Goal: Ask a question

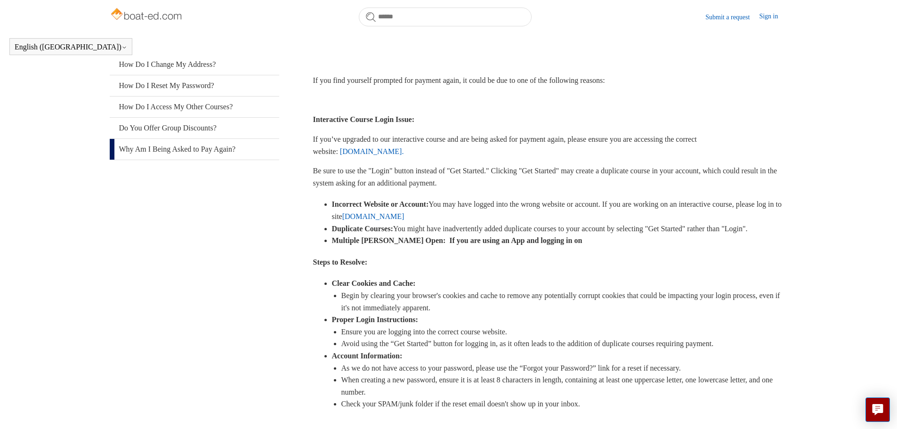
scroll to position [188, 0]
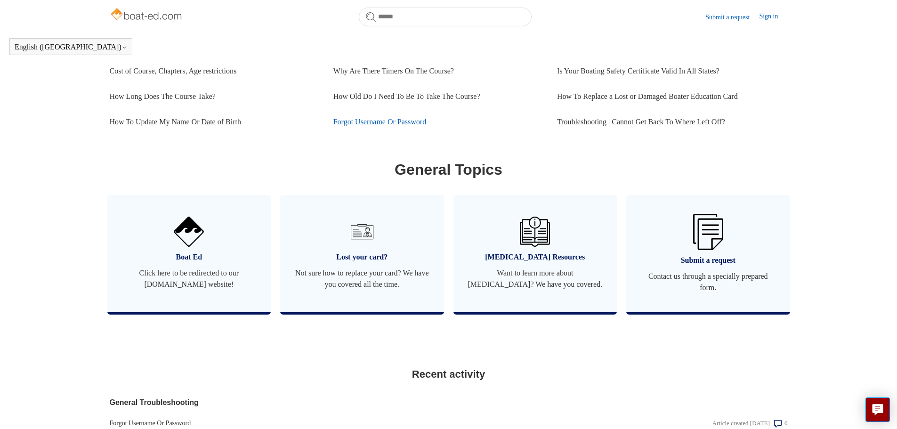
scroll to position [492, 0]
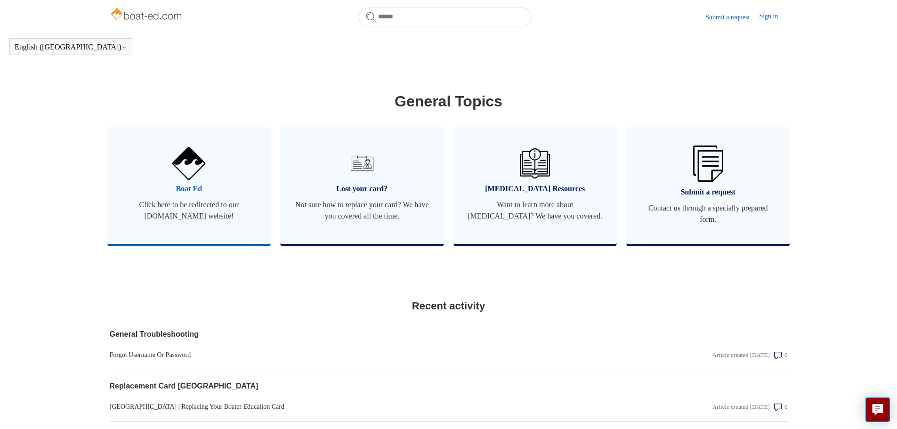
click at [188, 222] on span "Click here to be redirected to our [DOMAIN_NAME] website!" at bounding box center [190, 210] width 136 height 23
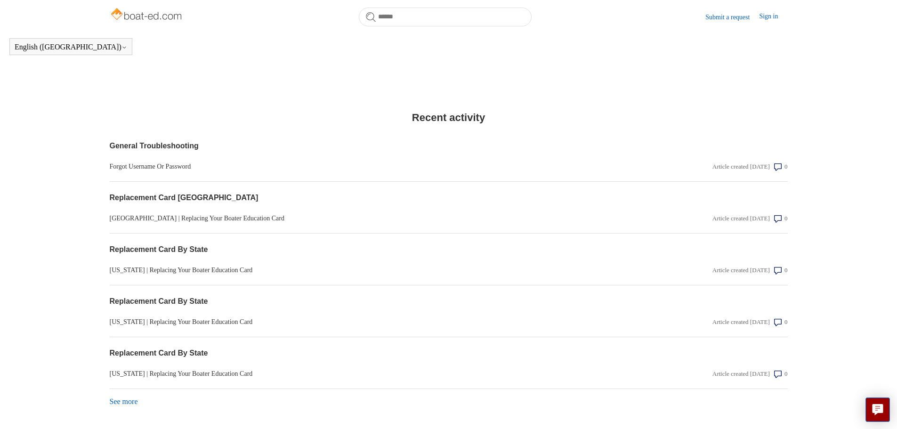
scroll to position [727, 0]
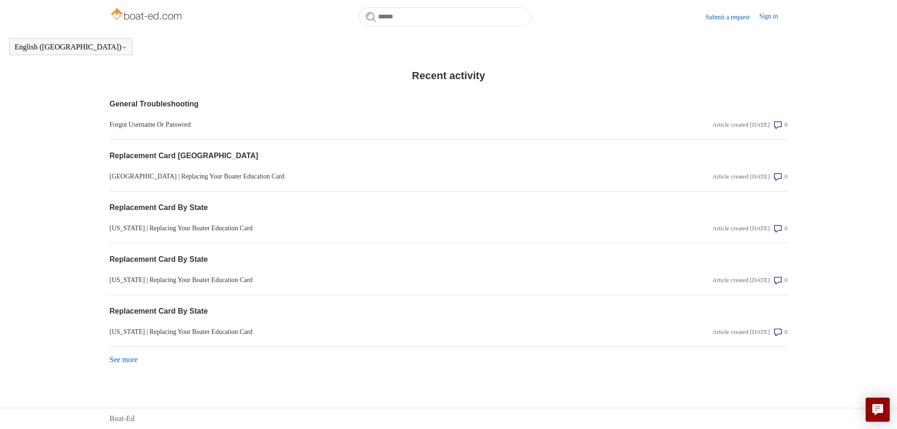
click at [118, 363] on link "See more items from recent activity" at bounding box center [124, 360] width 28 height 8
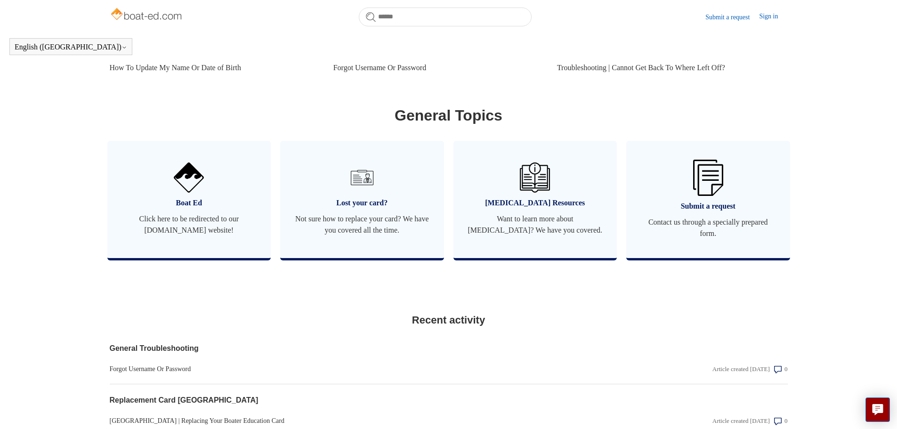
scroll to position [474, 0]
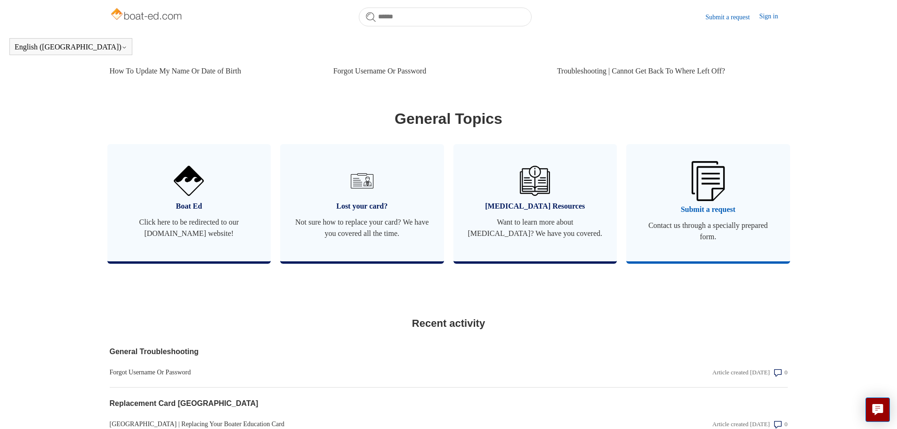
click at [743, 231] on span "Contact us through a specially prepared form." at bounding box center [709, 231] width 136 height 23
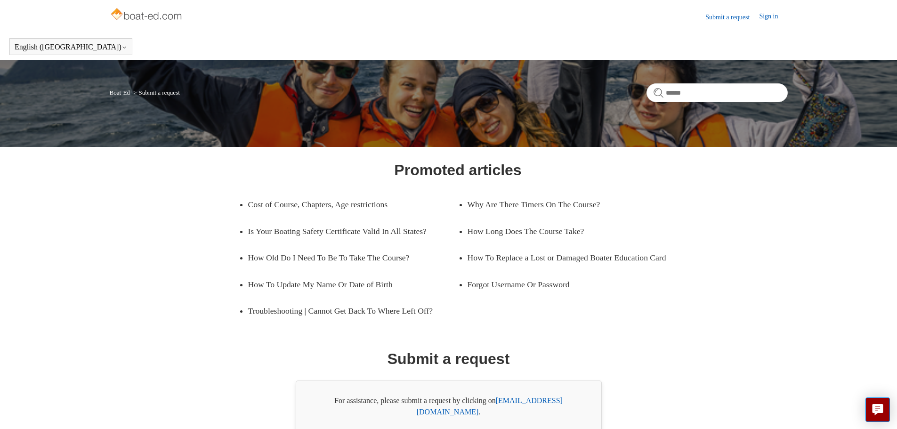
click at [713, 19] on link "Submit a request" at bounding box center [733, 17] width 54 height 10
click at [773, 16] on link "Sign in" at bounding box center [773, 16] width 28 height 11
click at [688, 19] on link "Submit a request" at bounding box center [695, 17] width 54 height 10
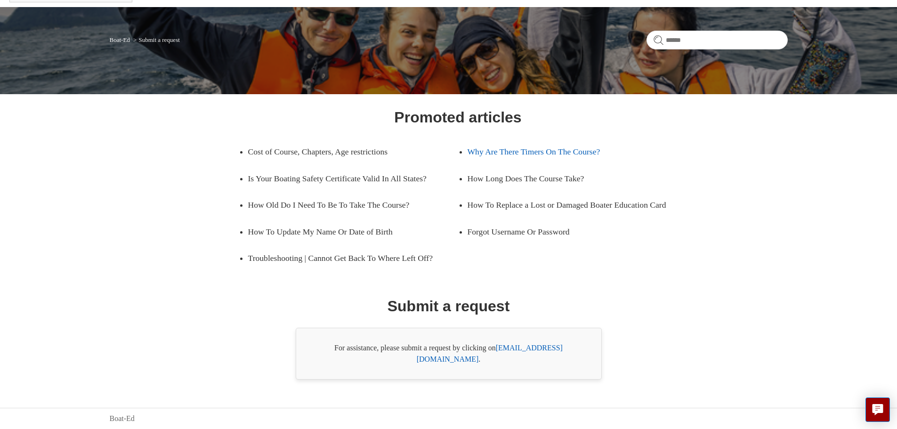
scroll to position [54, 0]
click at [529, 359] on link "[EMAIL_ADDRESS][DOMAIN_NAME]" at bounding box center [490, 353] width 146 height 19
